Goal: Task Accomplishment & Management: Manage account settings

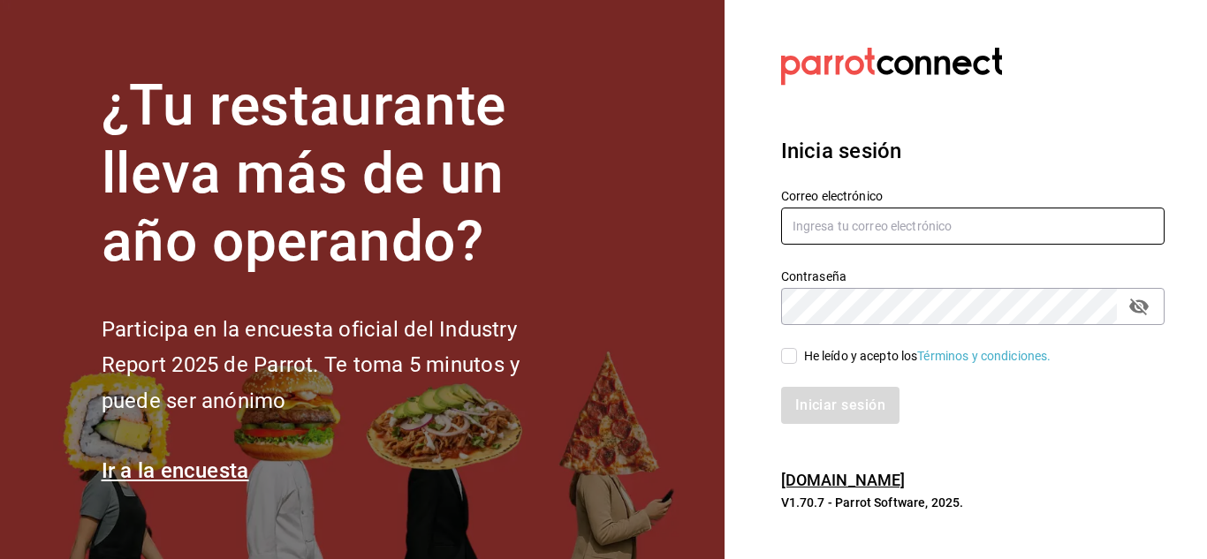
click at [851, 229] on input "text" at bounding box center [972, 226] width 383 height 37
type input "Israel.Vasquez158Oaxaca@gmail.com"
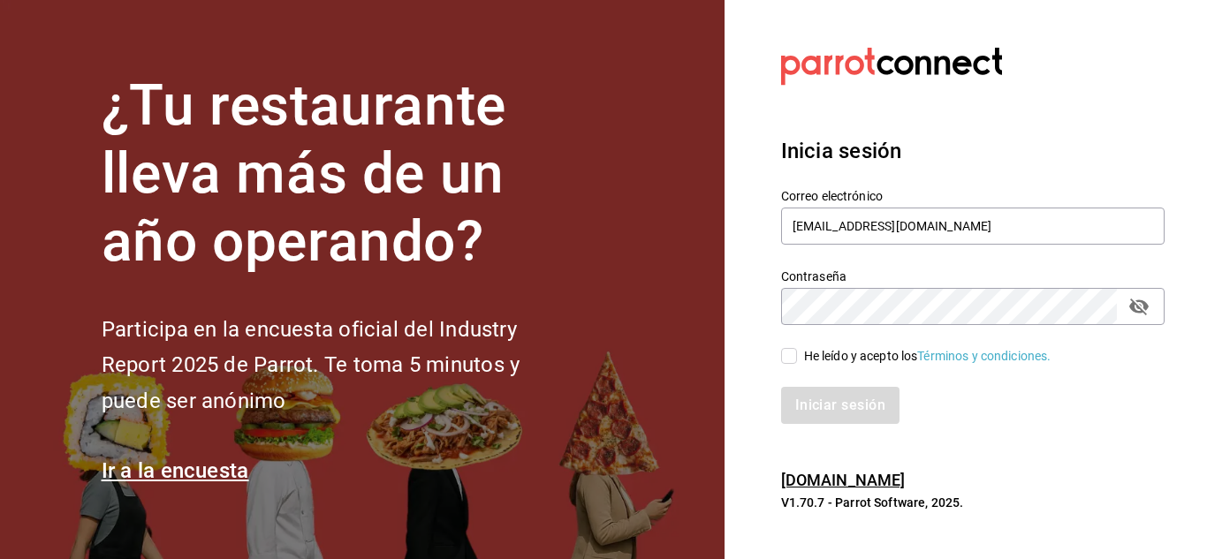
click at [787, 353] on input "He leído y acepto los Términos y condiciones." at bounding box center [789, 356] width 16 height 16
checkbox input "true"
click at [804, 396] on button "Iniciar sesión" at bounding box center [841, 405] width 120 height 37
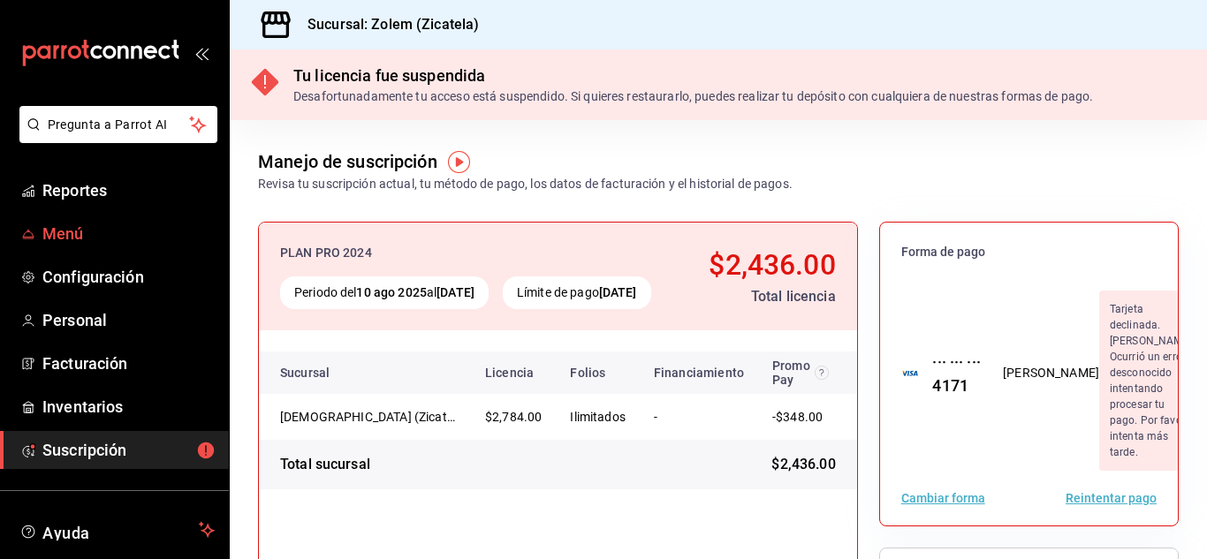
click at [96, 231] on span "Menú" at bounding box center [128, 234] width 172 height 24
click at [54, 228] on span "Menú" at bounding box center [128, 234] width 172 height 24
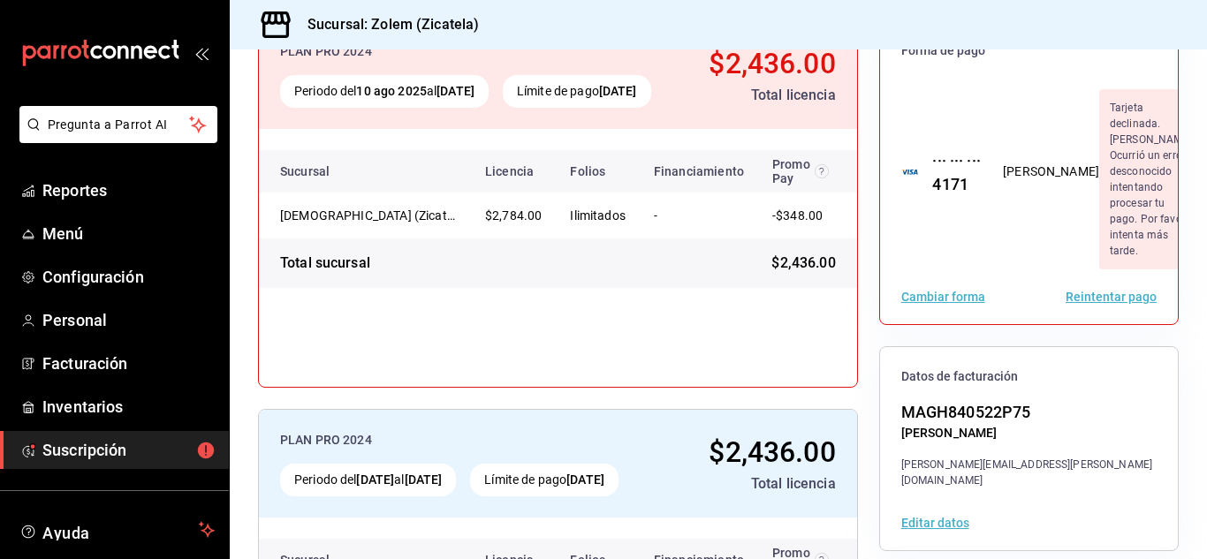
scroll to position [201, 0]
